Goal: Navigation & Orientation: Find specific page/section

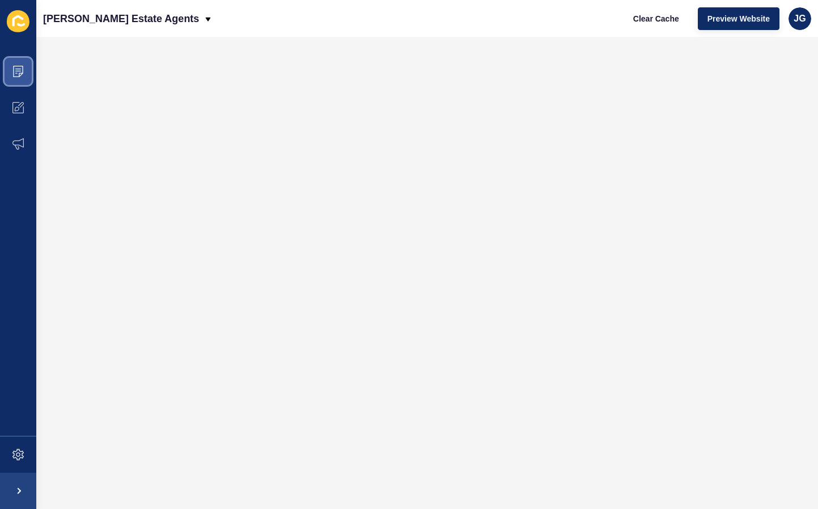
click at [20, 66] on icon at bounding box center [18, 71] width 10 height 11
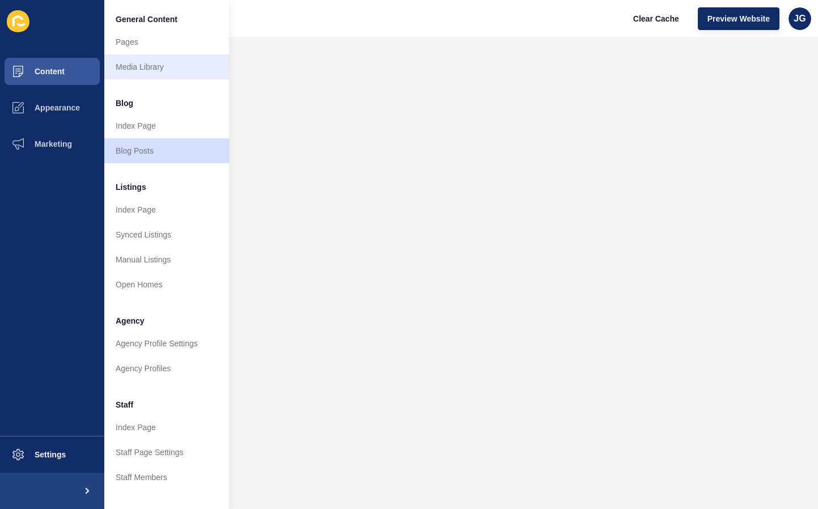
click at [175, 60] on link "Media Library" at bounding box center [166, 66] width 125 height 25
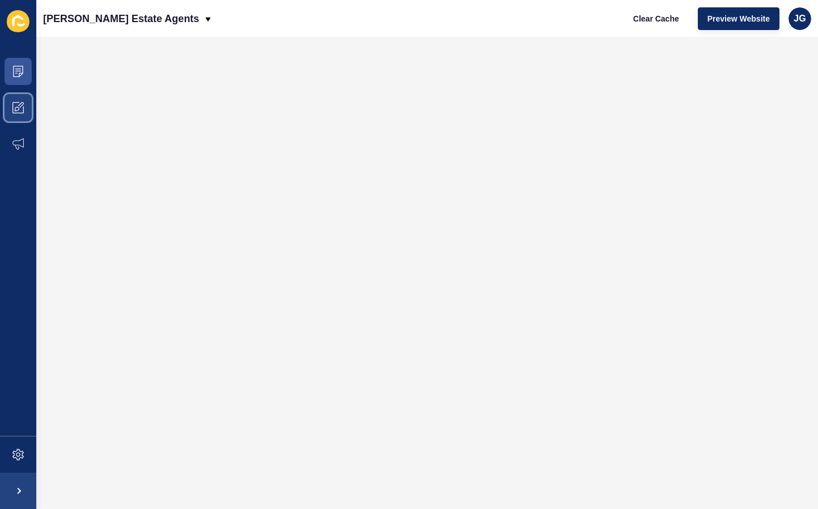
click at [14, 97] on span at bounding box center [18, 108] width 36 height 36
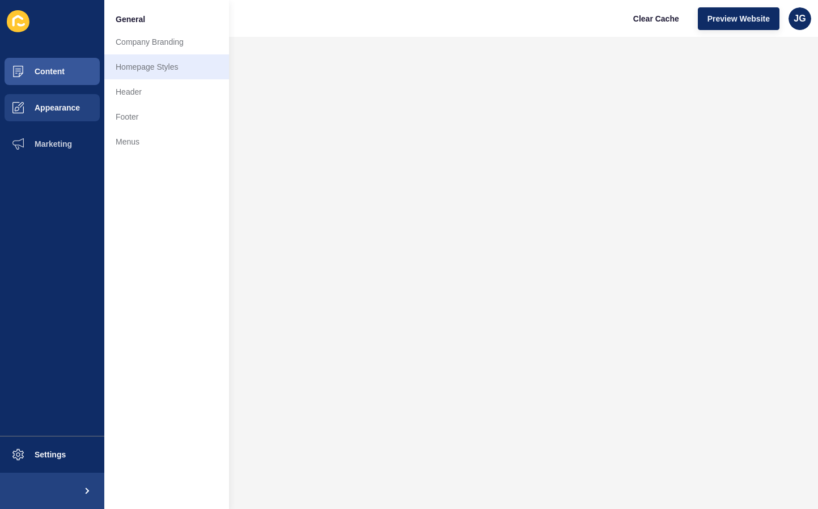
click at [159, 67] on link "Homepage Styles" at bounding box center [166, 66] width 125 height 25
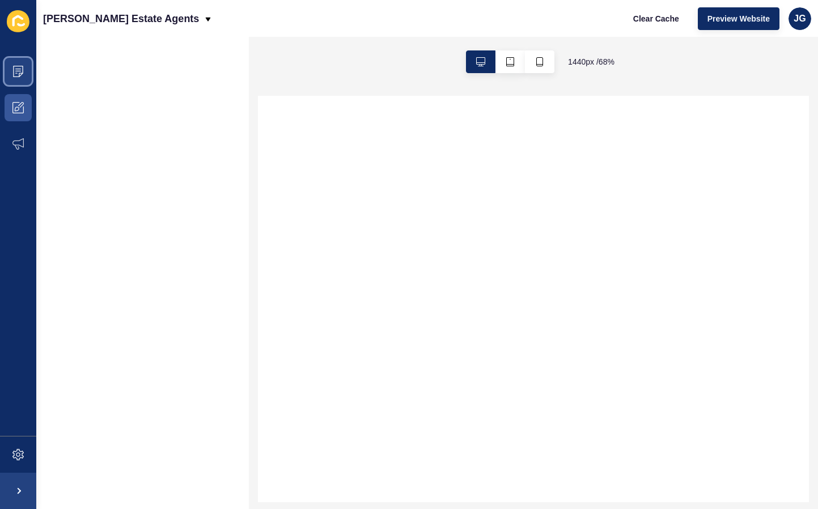
click at [24, 67] on span at bounding box center [18, 71] width 36 height 36
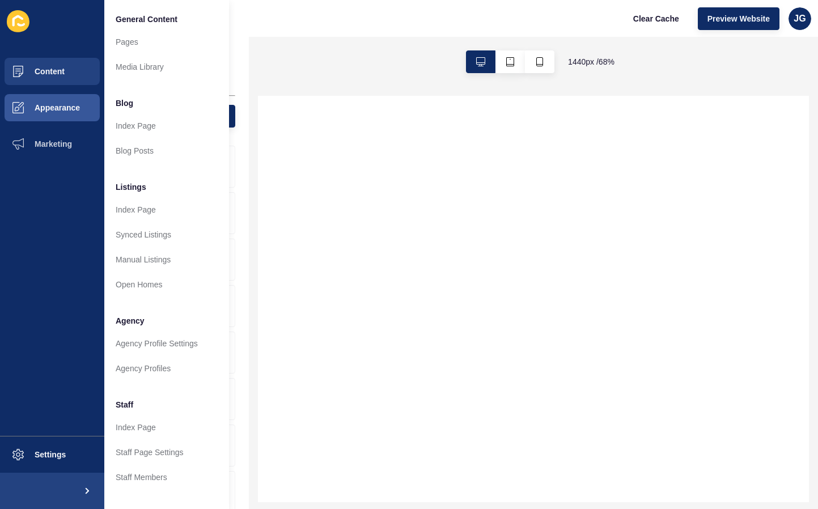
click at [150, 66] on link "Media Library" at bounding box center [166, 66] width 125 height 25
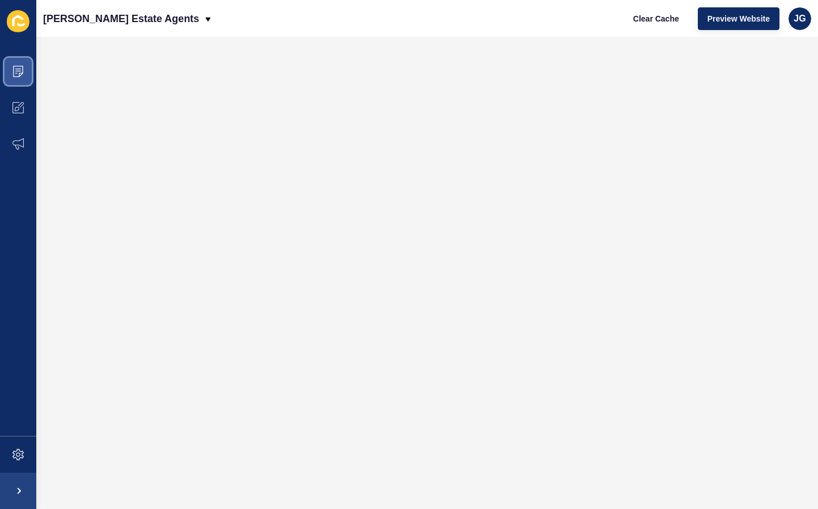
click at [8, 69] on span at bounding box center [18, 71] width 36 height 36
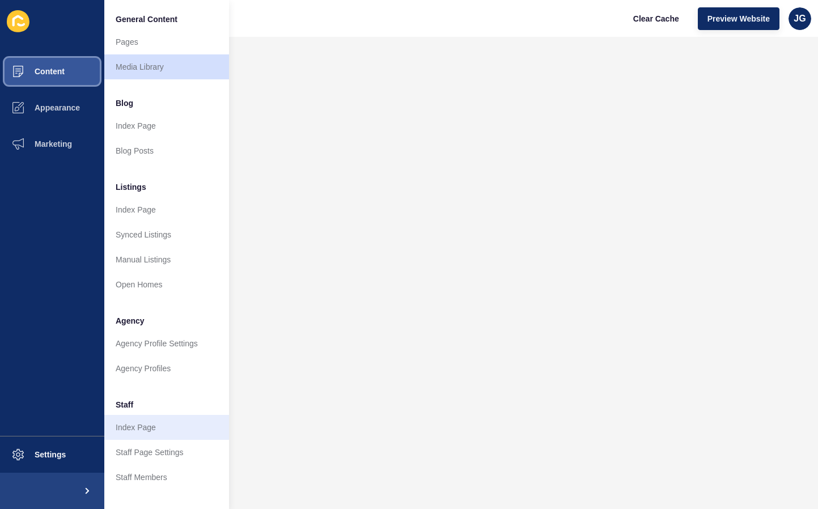
scroll to position [35, 0]
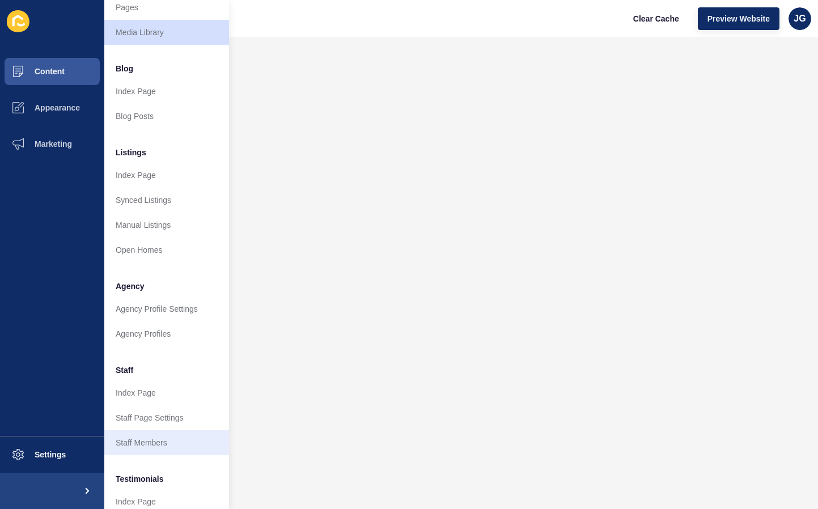
click at [159, 432] on link "Staff Members" at bounding box center [166, 442] width 125 height 25
